Goal: Information Seeking & Learning: Learn about a topic

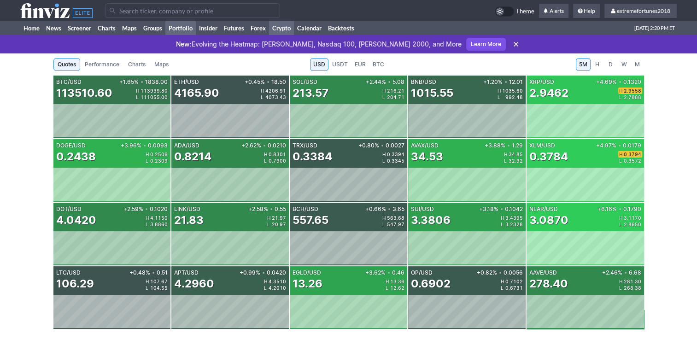
click at [191, 28] on link "Portfolio" at bounding box center [180, 28] width 30 height 14
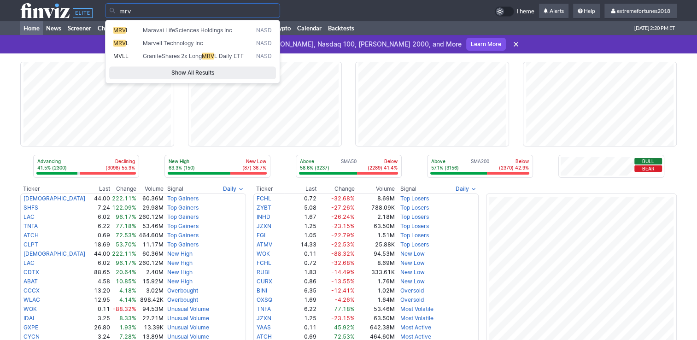
click at [167, 31] on span "Maravai LifeSciences Holdings Inc" at bounding box center [187, 30] width 89 height 7
type input "MRVI"
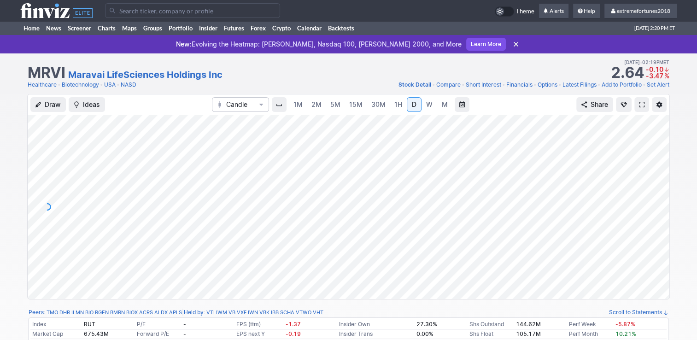
click at [426, 104] on span "W" at bounding box center [429, 104] width 6 height 8
click at [444, 104] on span "M" at bounding box center [445, 104] width 6 height 8
click at [39, 25] on link "Home" at bounding box center [31, 28] width 23 height 14
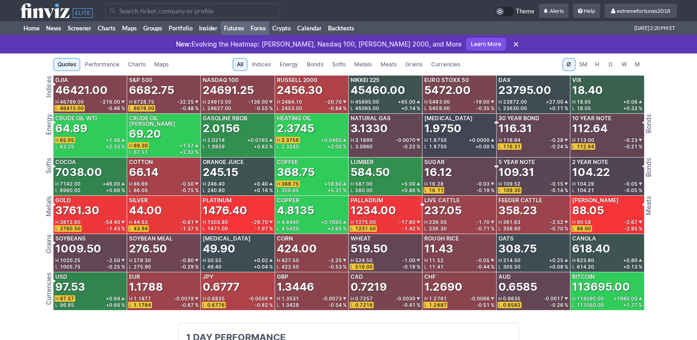
click at [264, 30] on link "Forex" at bounding box center [258, 28] width 22 height 14
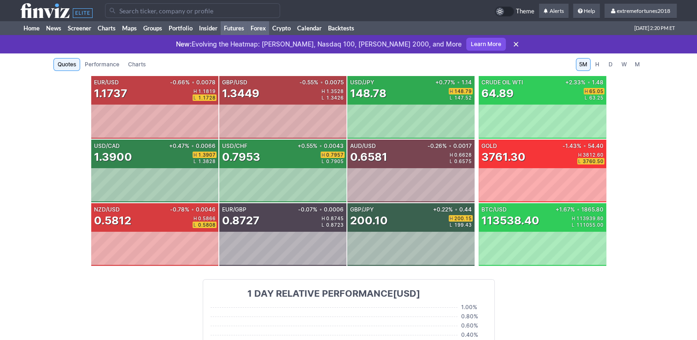
click at [235, 33] on link "Futures" at bounding box center [234, 28] width 27 height 14
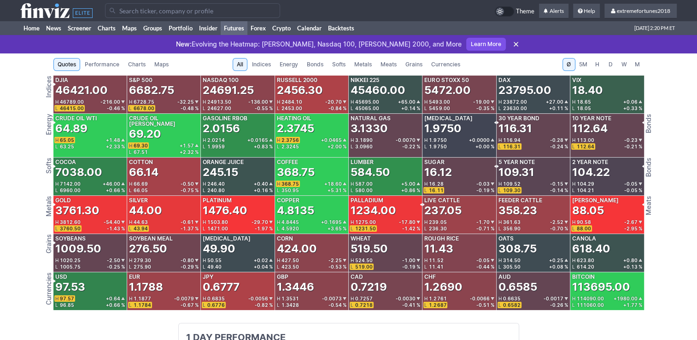
click at [438, 63] on span "Currencies" at bounding box center [445, 64] width 29 height 9
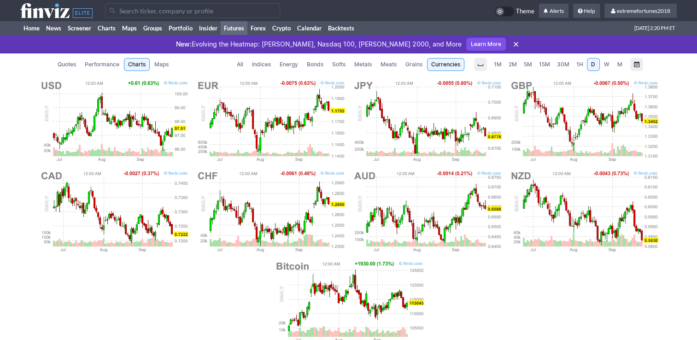
click at [370, 64] on span "Metals" at bounding box center [363, 64] width 18 height 9
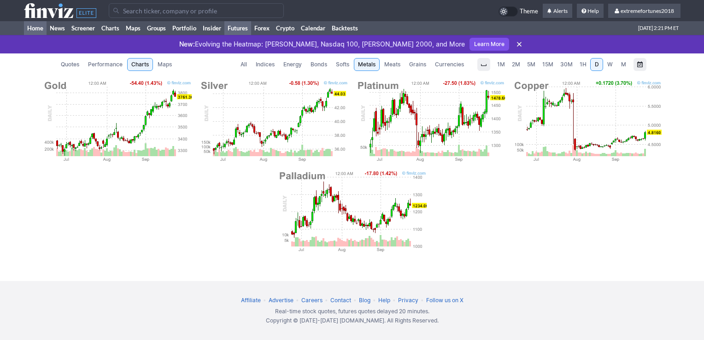
click at [33, 27] on link "Home" at bounding box center [35, 28] width 23 height 14
